Goal: Task Accomplishment & Management: Use online tool/utility

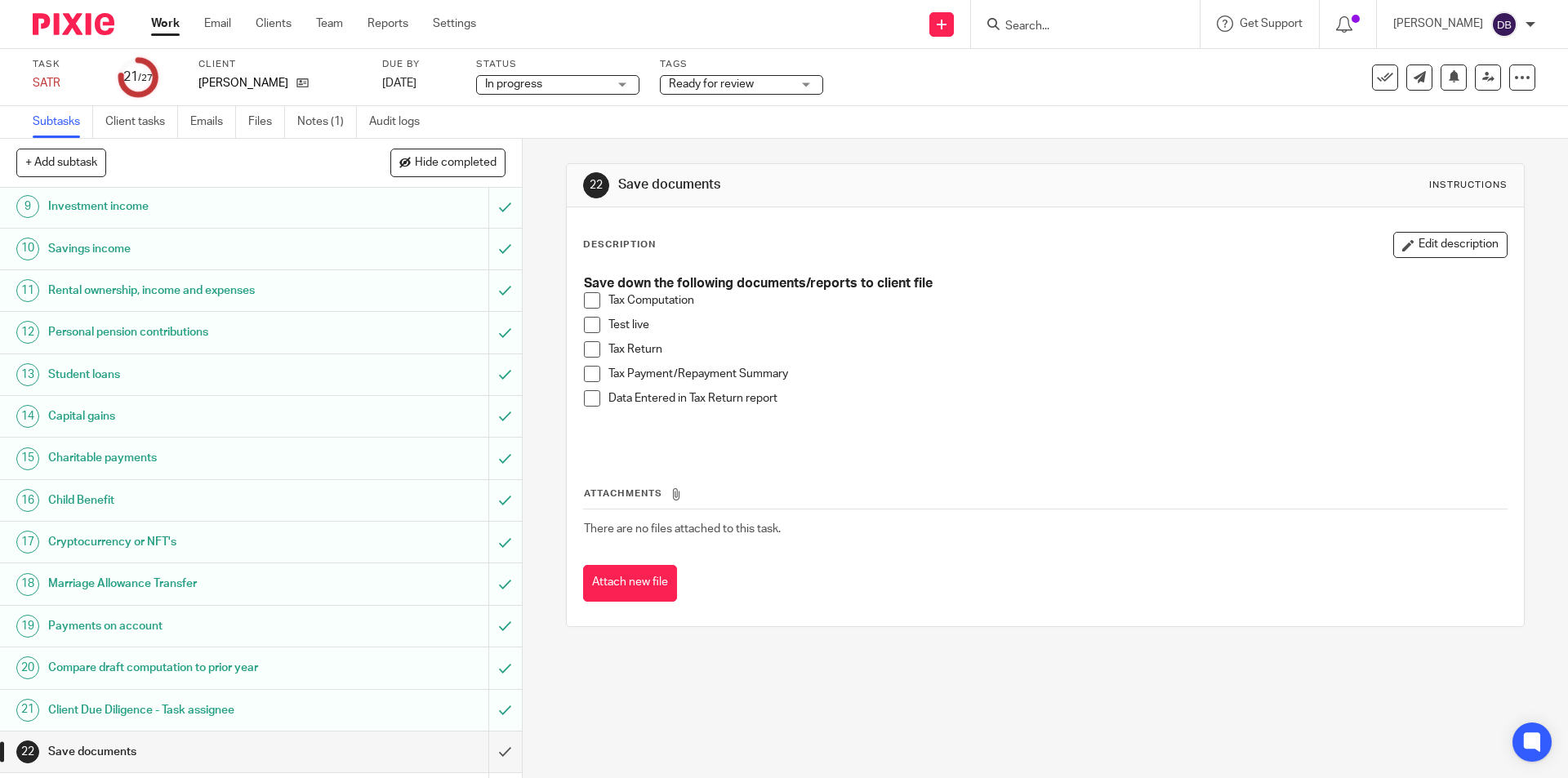
scroll to position [463, 0]
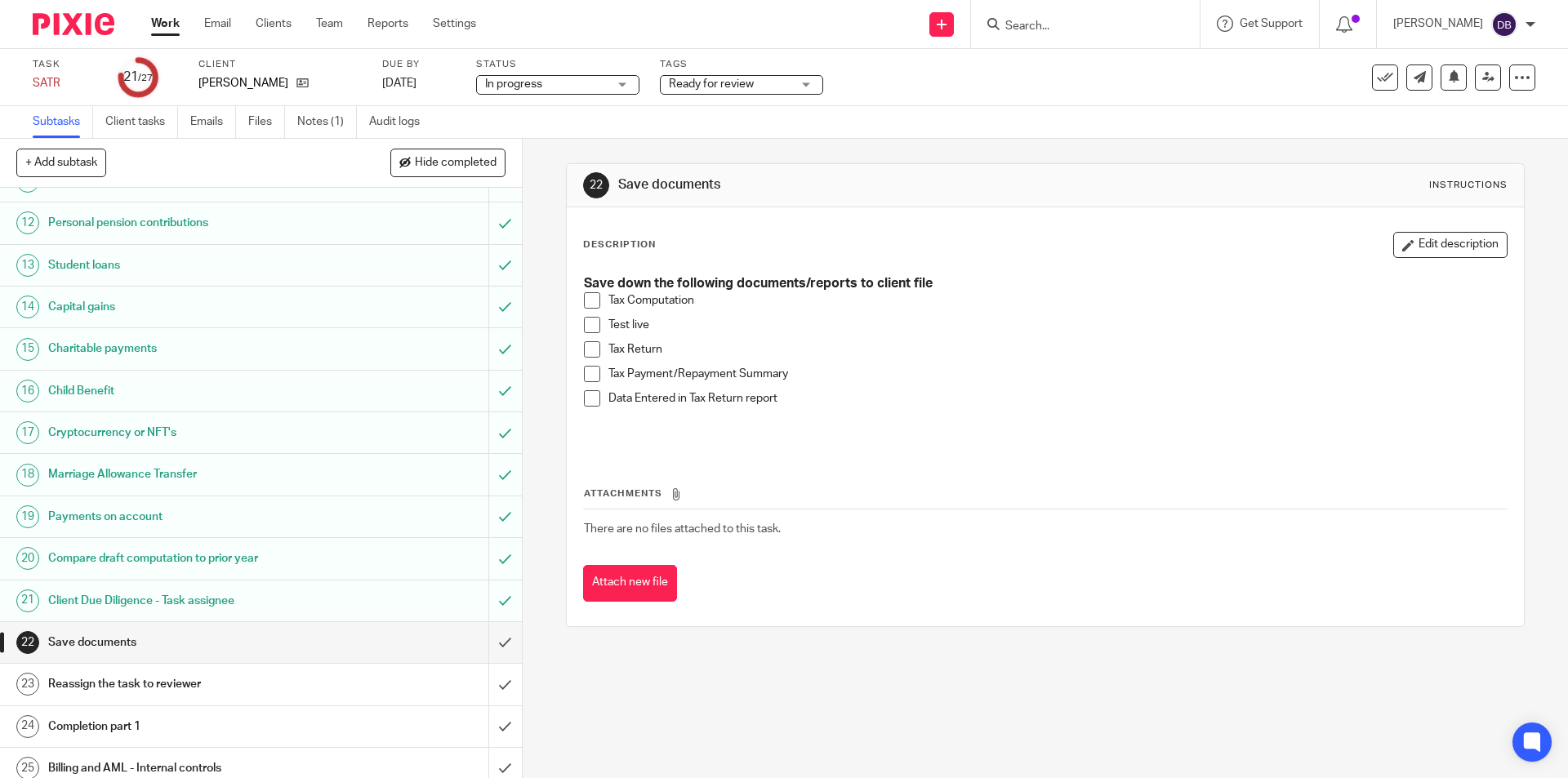
click at [584, 304] on span at bounding box center [592, 300] width 16 height 16
click at [584, 325] on span at bounding box center [592, 325] width 16 height 16
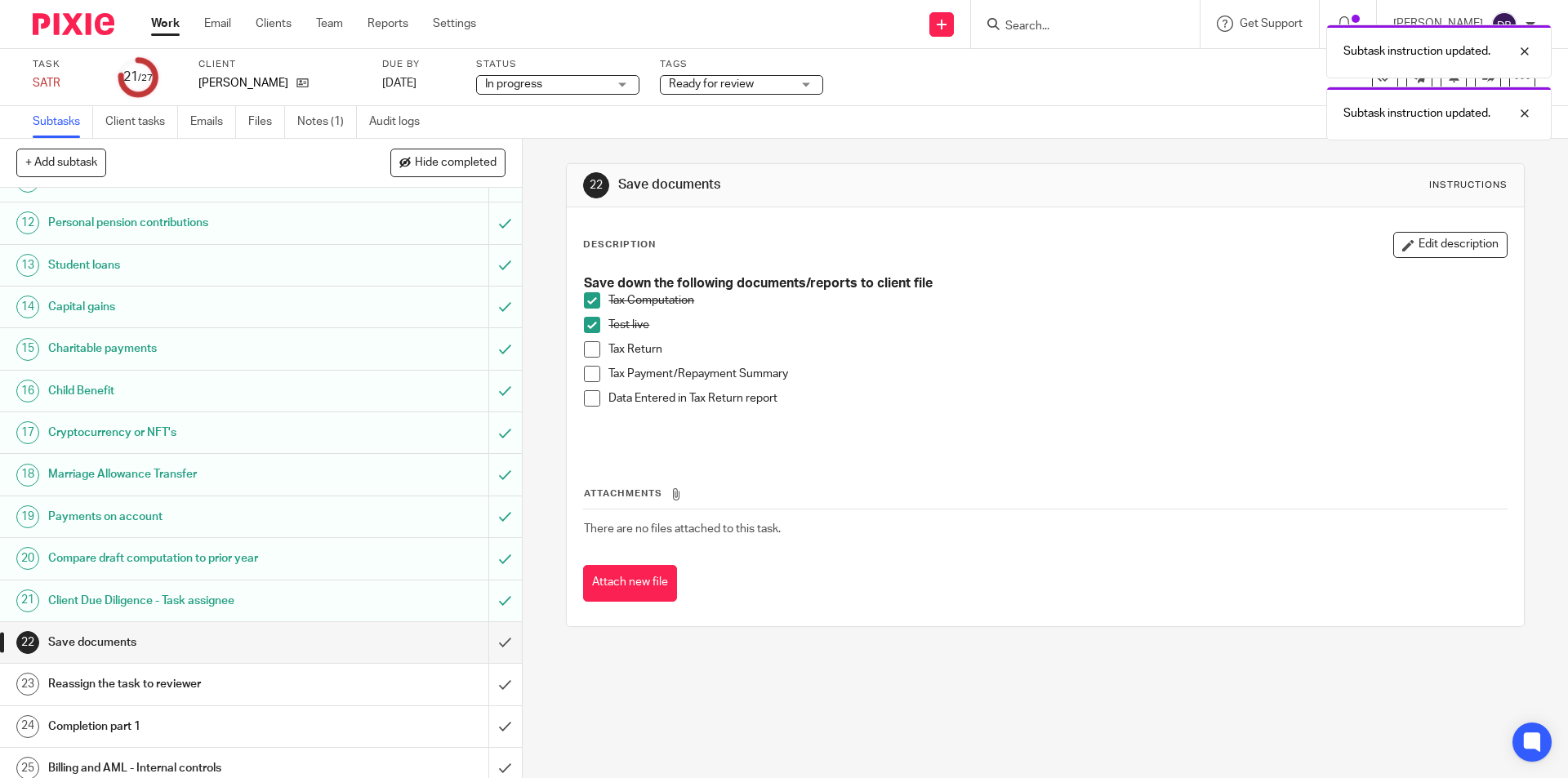
click at [589, 351] on span at bounding box center [592, 349] width 16 height 16
click at [591, 373] on span at bounding box center [592, 373] width 16 height 16
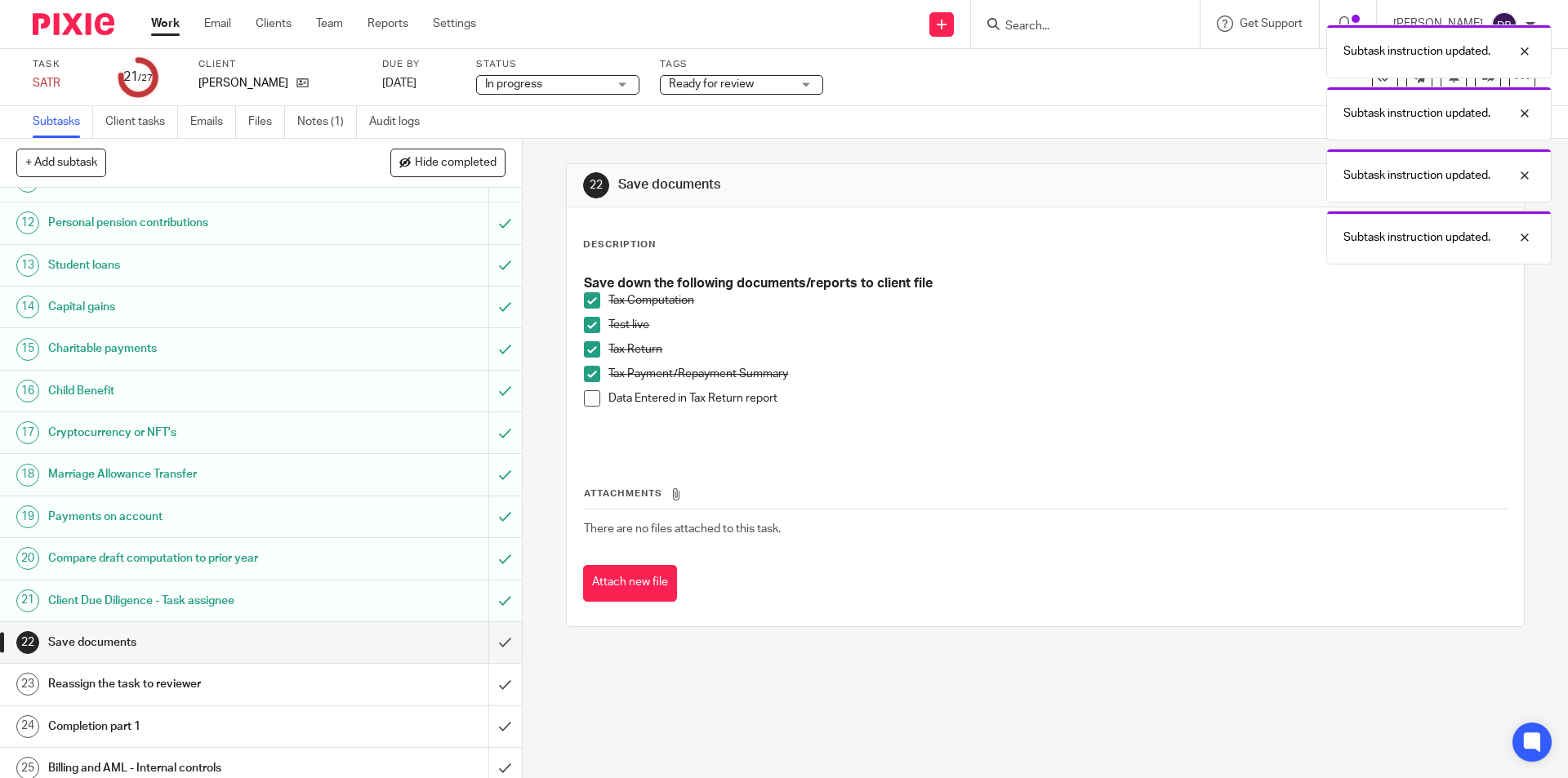
click at [588, 401] on span at bounding box center [592, 398] width 16 height 16
click at [483, 643] on input "submit" at bounding box center [260, 643] width 522 height 41
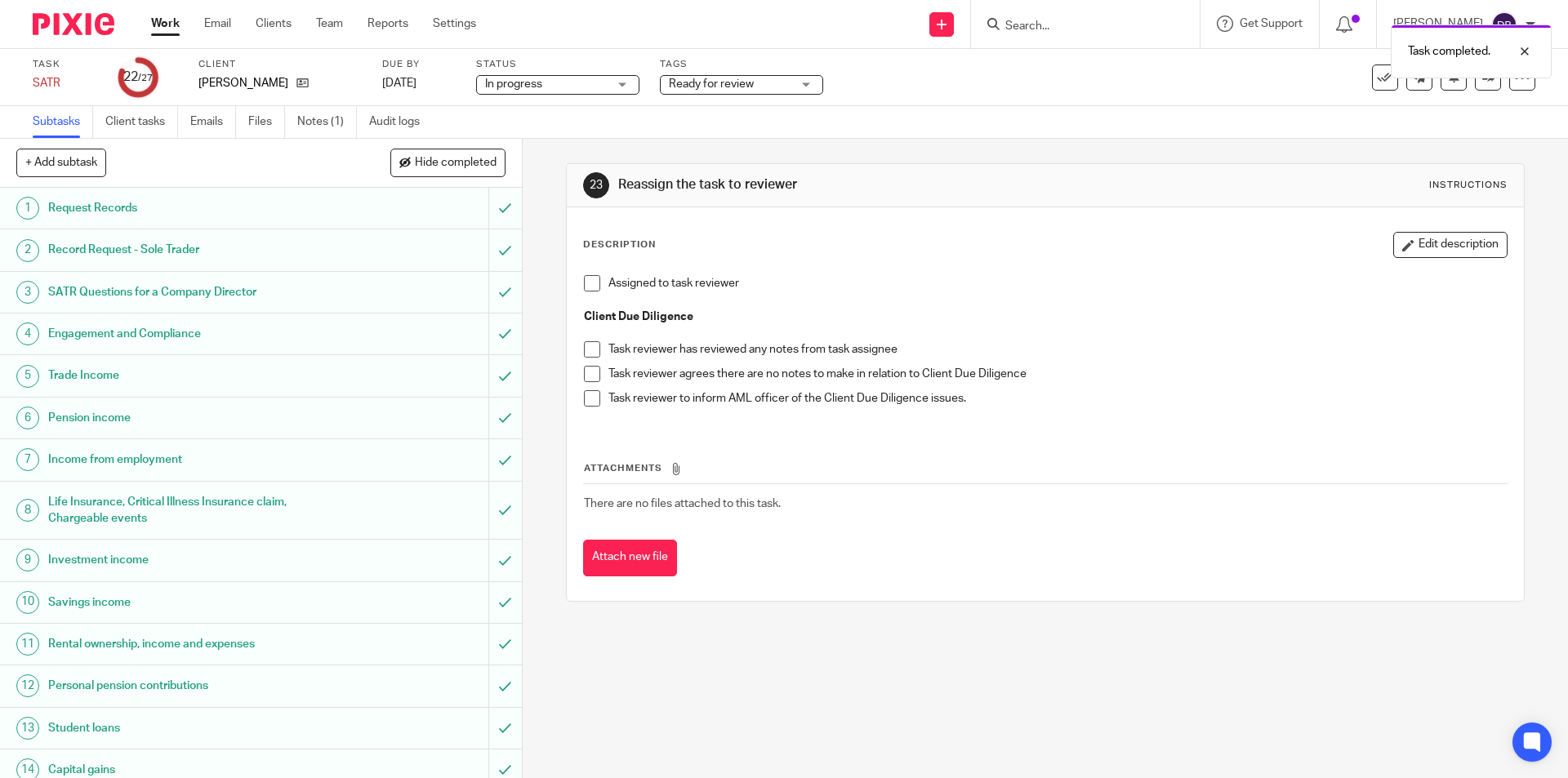
click at [591, 285] on span at bounding box center [592, 283] width 16 height 16
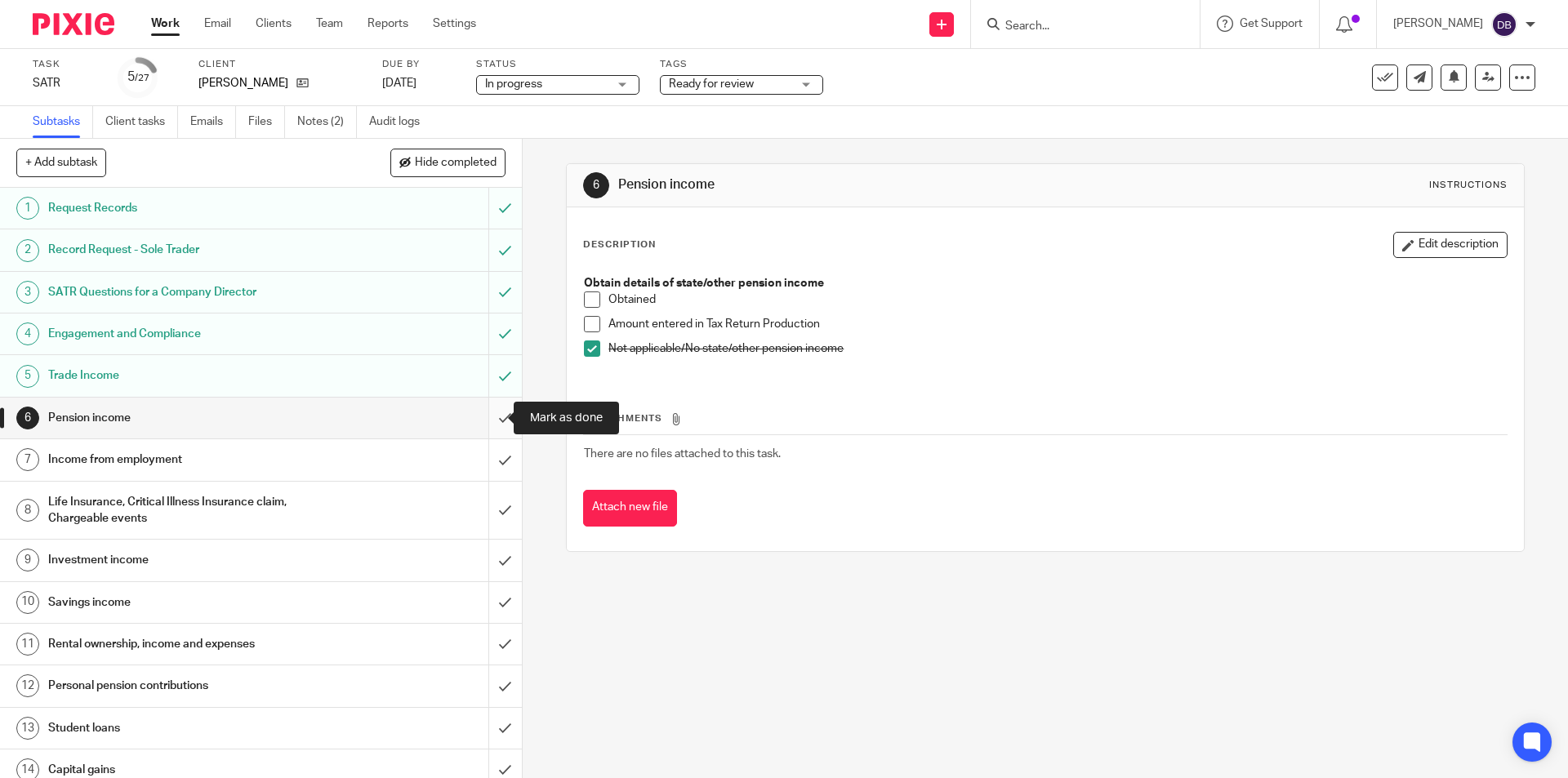
click at [489, 420] on input "submit" at bounding box center [260, 418] width 522 height 41
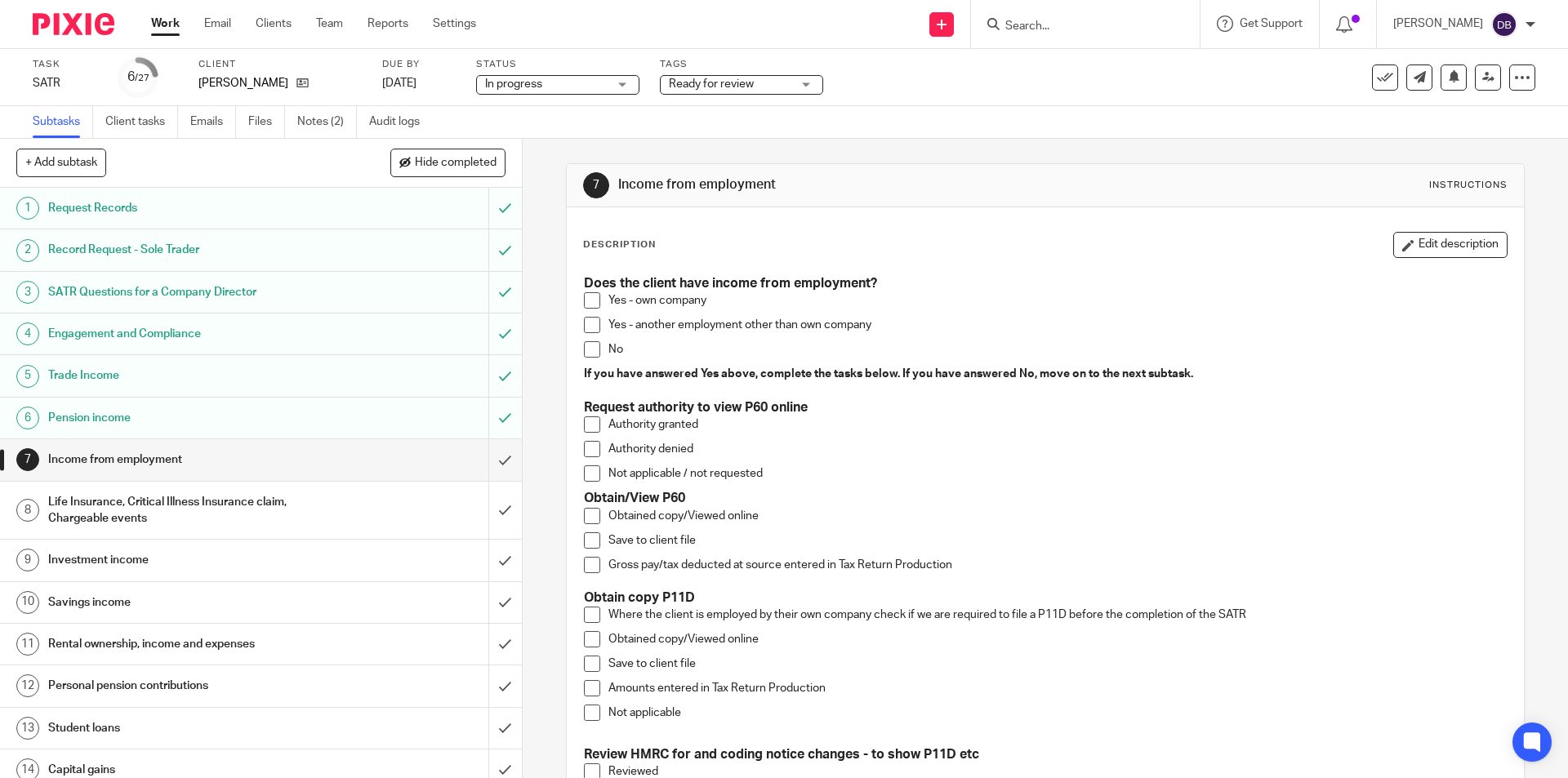
click at [587, 306] on span at bounding box center [592, 300] width 16 height 16
click at [585, 515] on span at bounding box center [592, 516] width 16 height 16
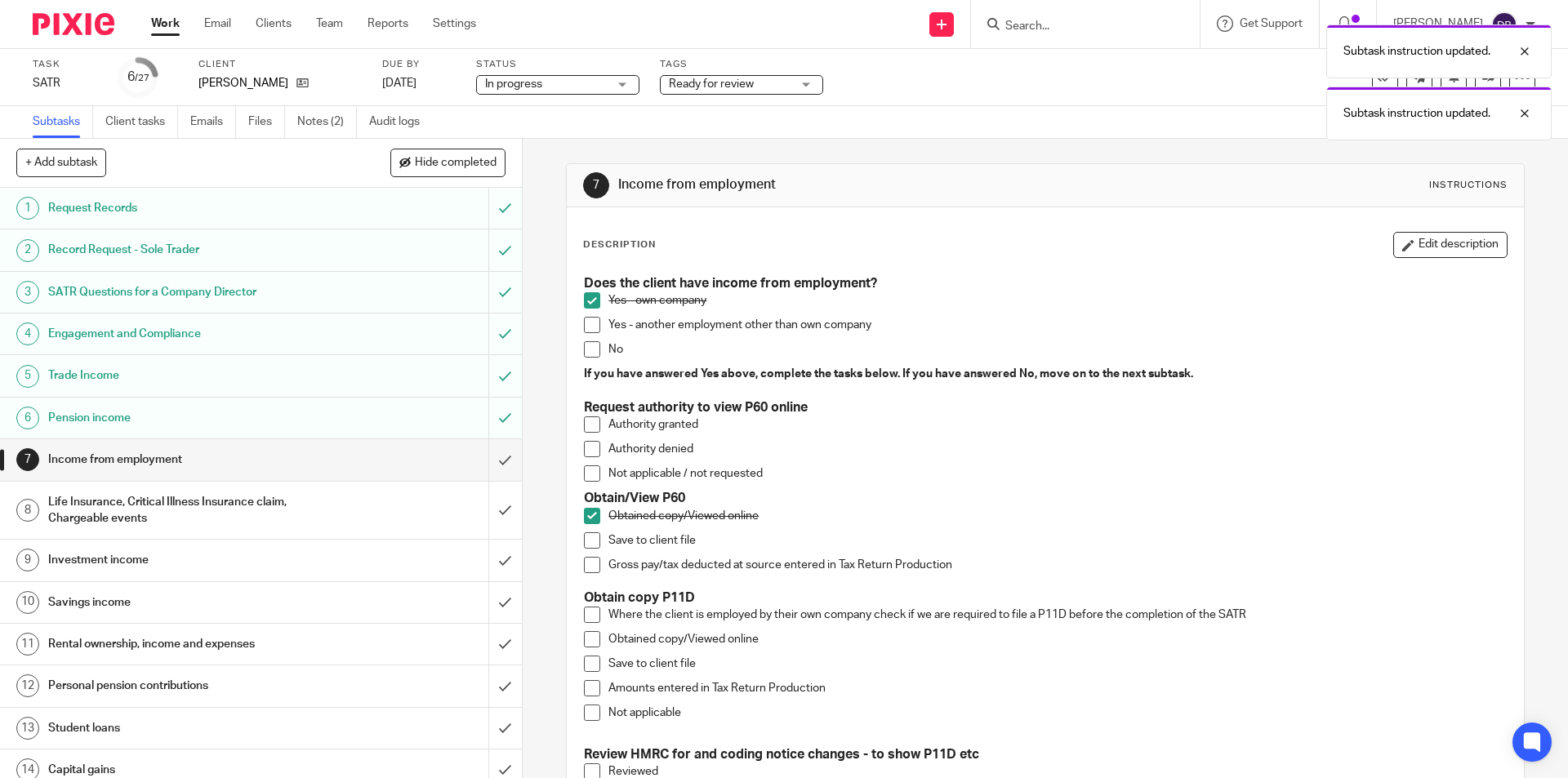
click at [585, 540] on span at bounding box center [592, 540] width 16 height 16
click at [589, 560] on span at bounding box center [592, 564] width 16 height 16
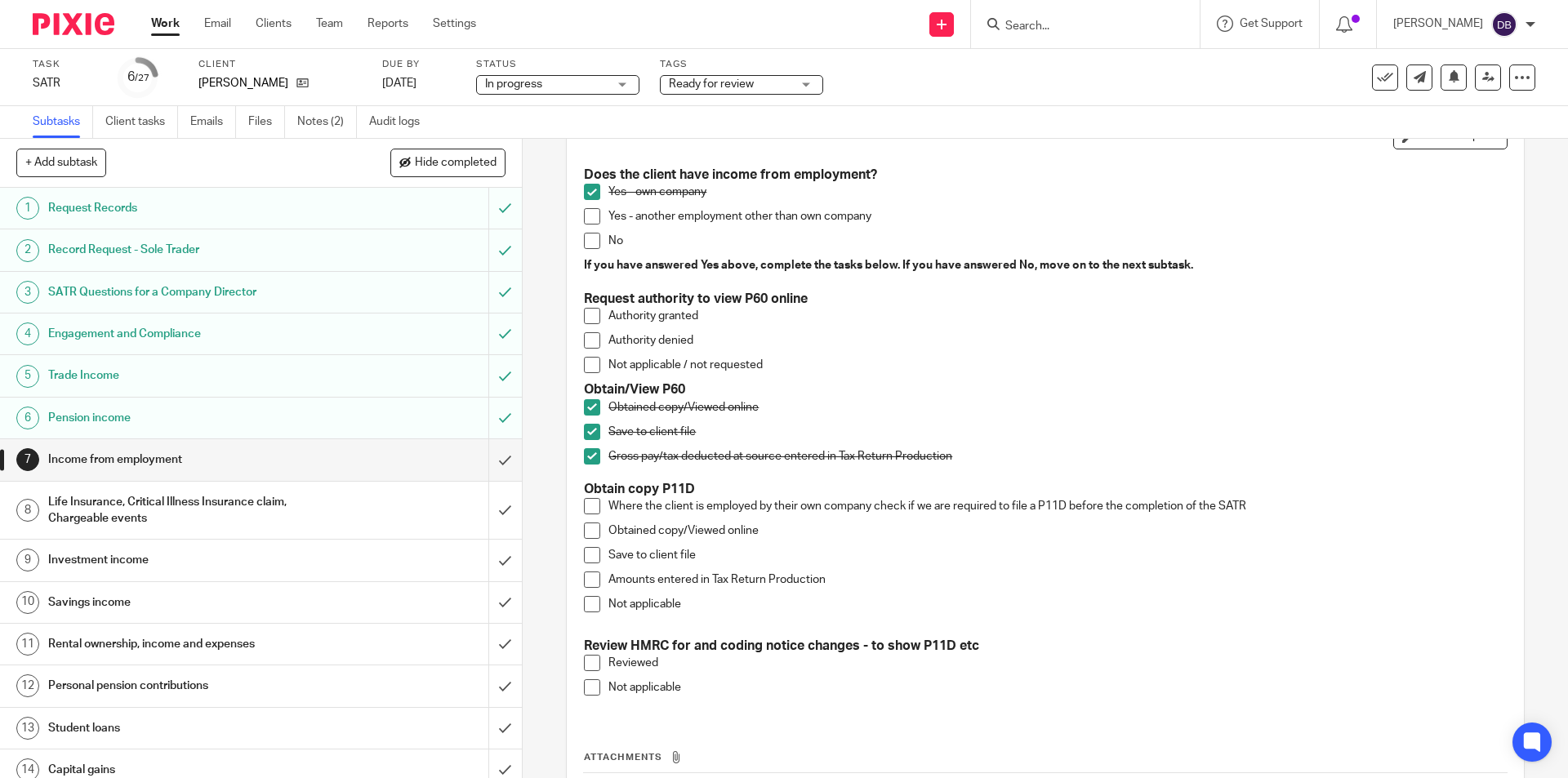
scroll to position [137, 0]
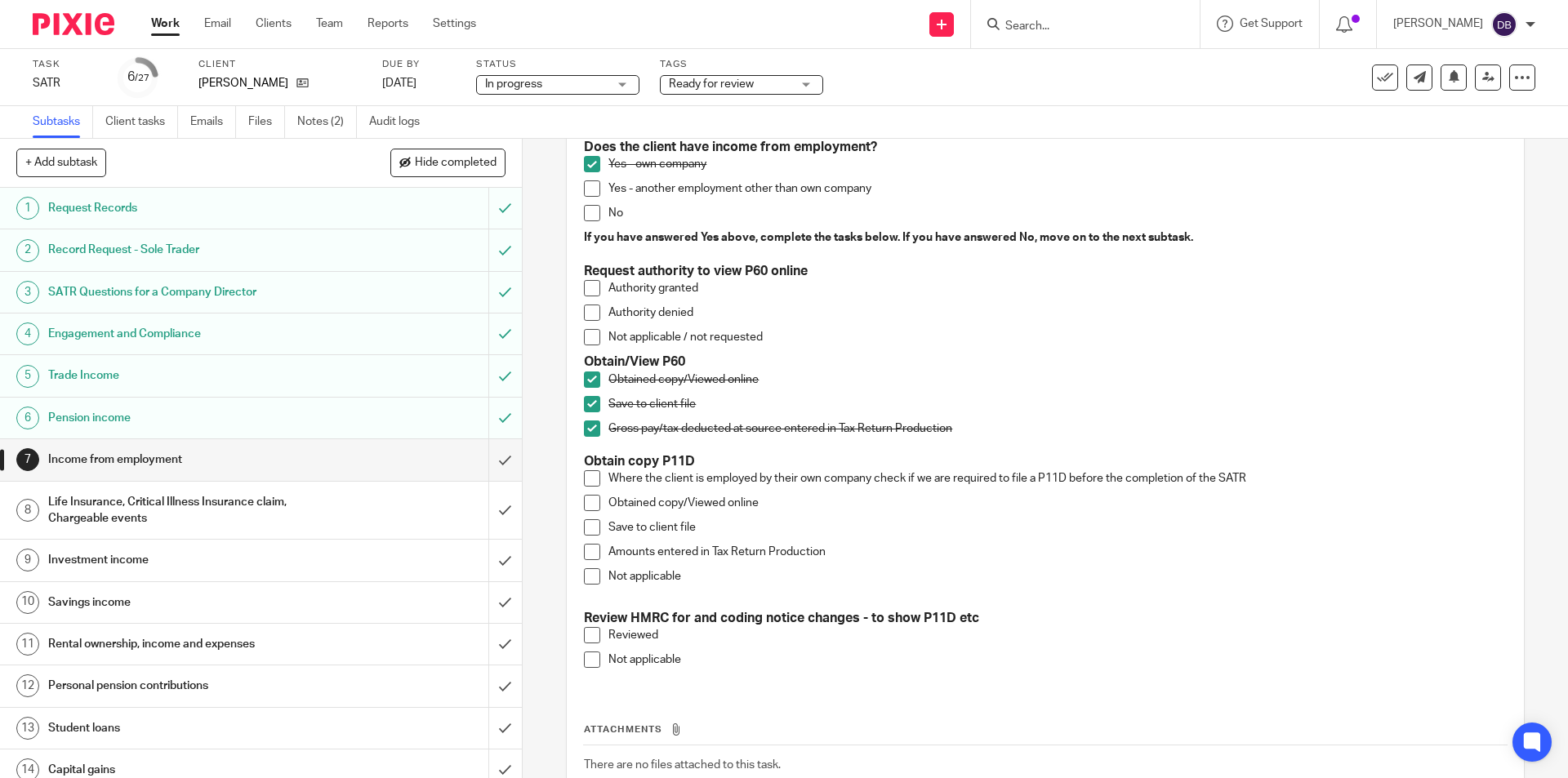
click at [587, 479] on span at bounding box center [592, 478] width 16 height 16
click at [587, 499] on span at bounding box center [592, 502] width 16 height 16
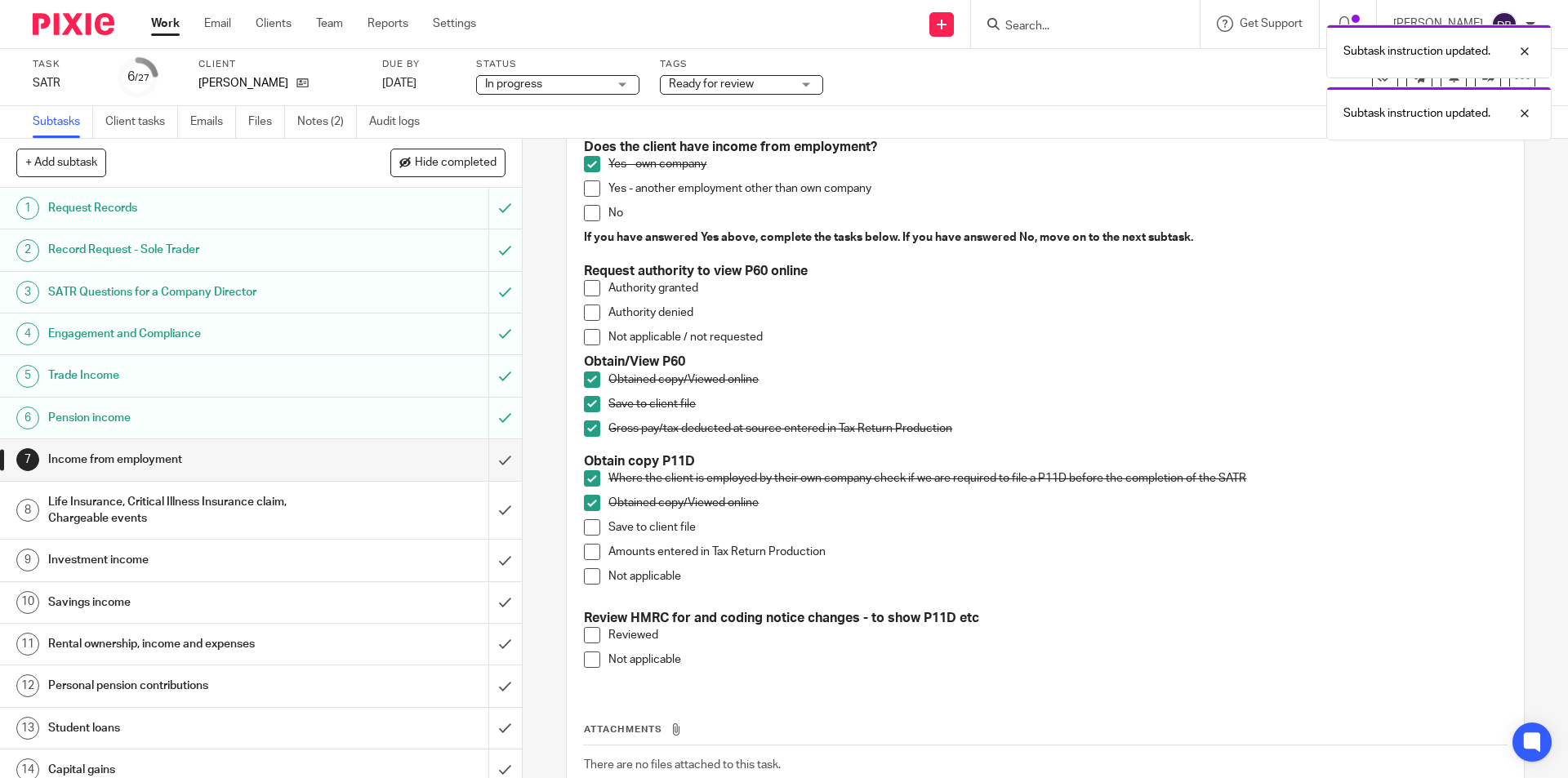
click at [589, 530] on span at bounding box center [592, 527] width 16 height 16
click at [588, 554] on span at bounding box center [592, 552] width 16 height 16
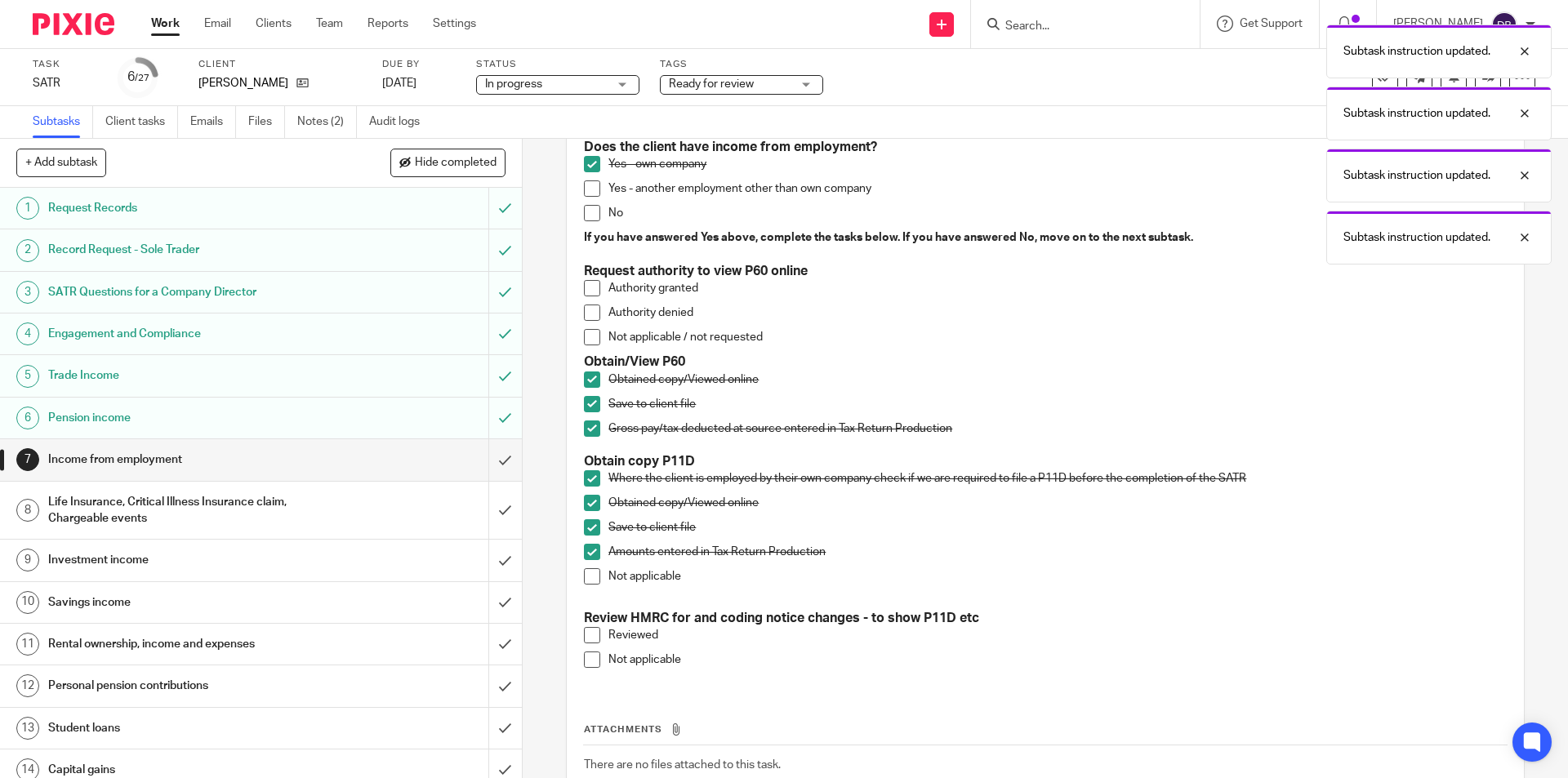
scroll to position [245, 0]
